Goal: Transaction & Acquisition: Subscribe to service/newsletter

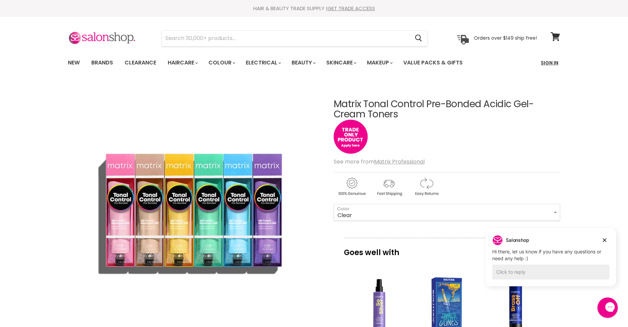
click at [555, 64] on link "Sign In" at bounding box center [550, 63] width 26 height 14
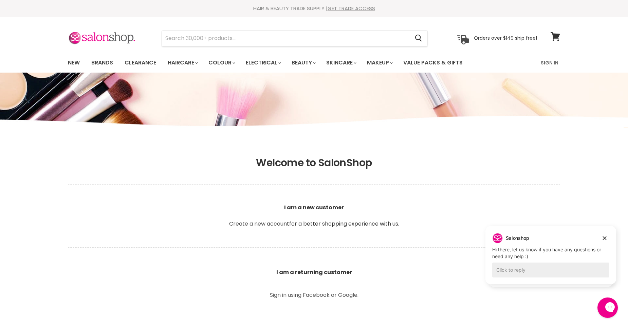
click at [264, 225] on link "Create a new account" at bounding box center [259, 224] width 60 height 8
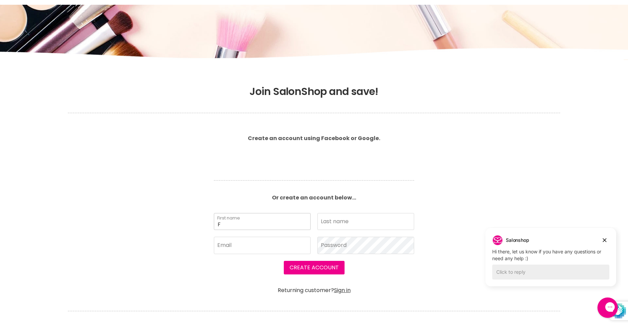
drag, startPoint x: 229, startPoint y: 226, endPoint x: 241, endPoint y: 224, distance: 11.4
click at [229, 226] on input "F" at bounding box center [262, 221] width 97 height 17
type input "Fiona"
type input "SANDERS"
type input "fionaflannery@yahoo.com"
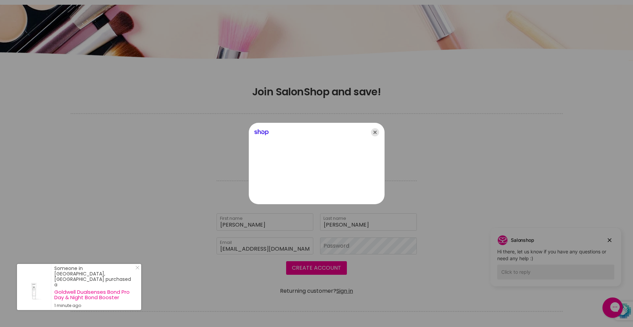
click at [375, 132] on icon "Close" at bounding box center [375, 132] width 8 height 8
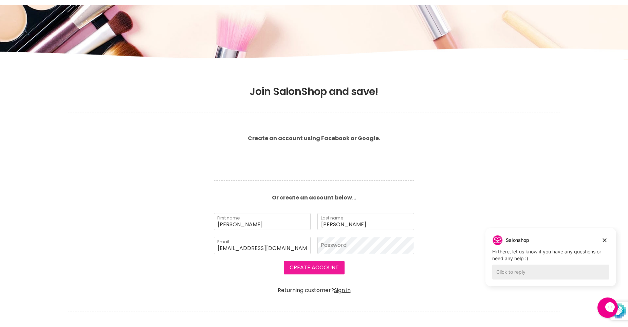
click at [310, 266] on button "Create Account" at bounding box center [314, 268] width 61 height 14
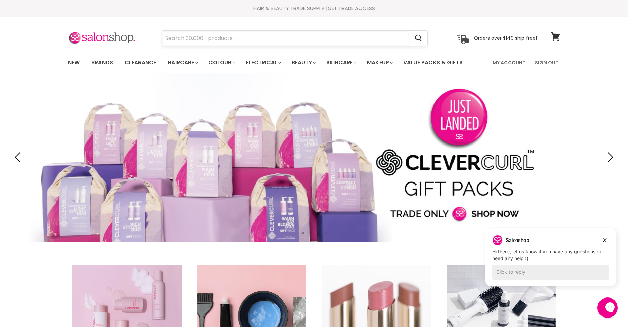
click at [232, 36] on input "Search" at bounding box center [285, 39] width 247 height 16
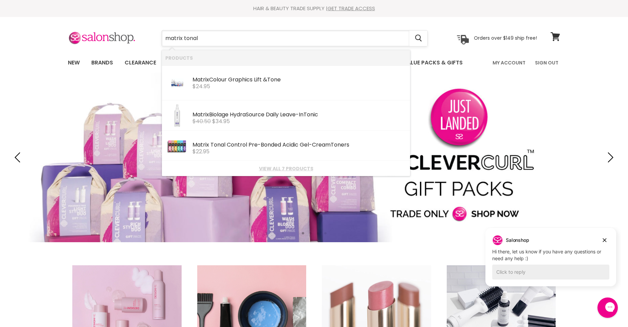
type input "matrix tonal"
